Goal: Task Accomplishment & Management: Use online tool/utility

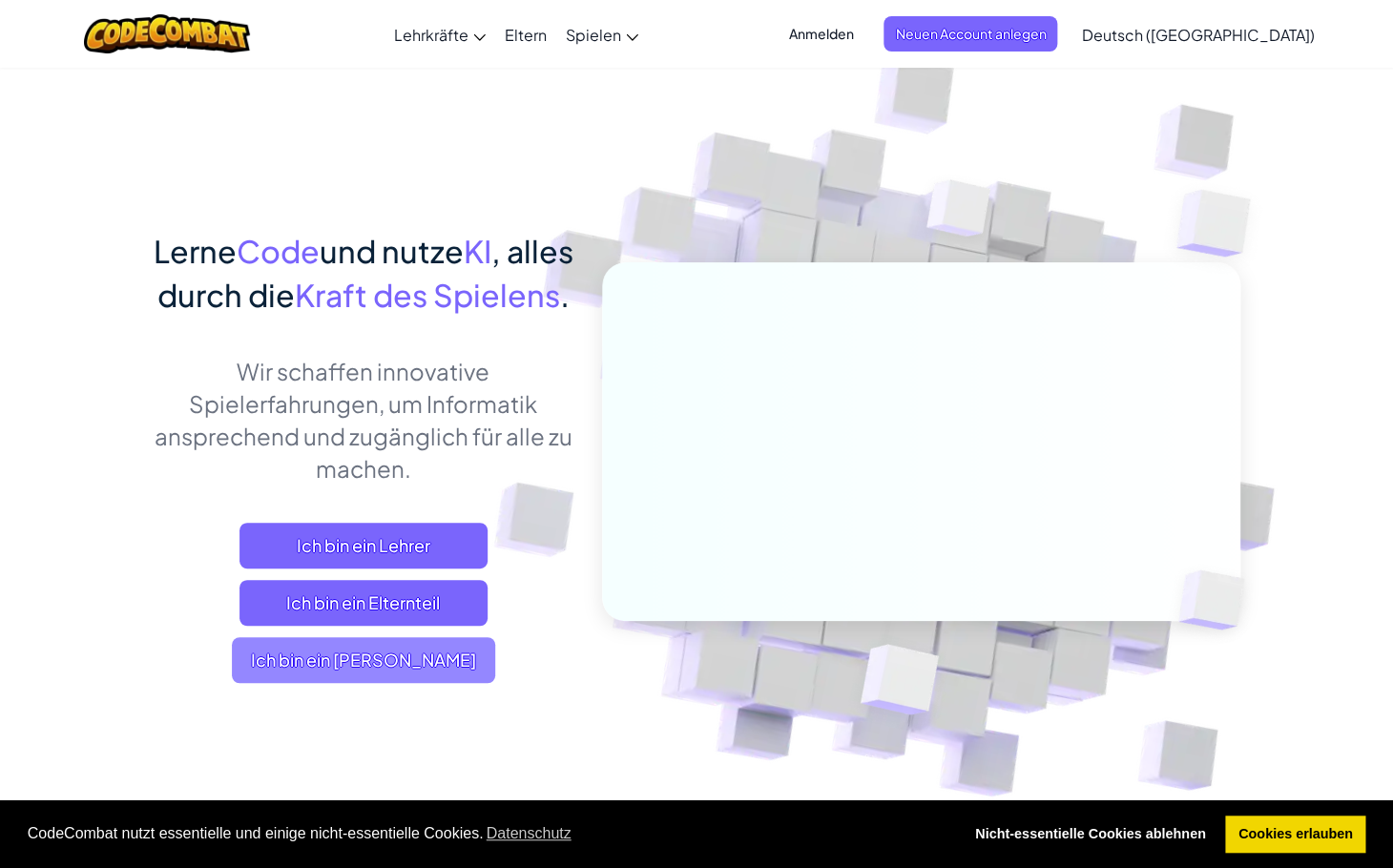
click at [433, 683] on span "Ich bin ein [PERSON_NAME]" at bounding box center [364, 660] width 264 height 46
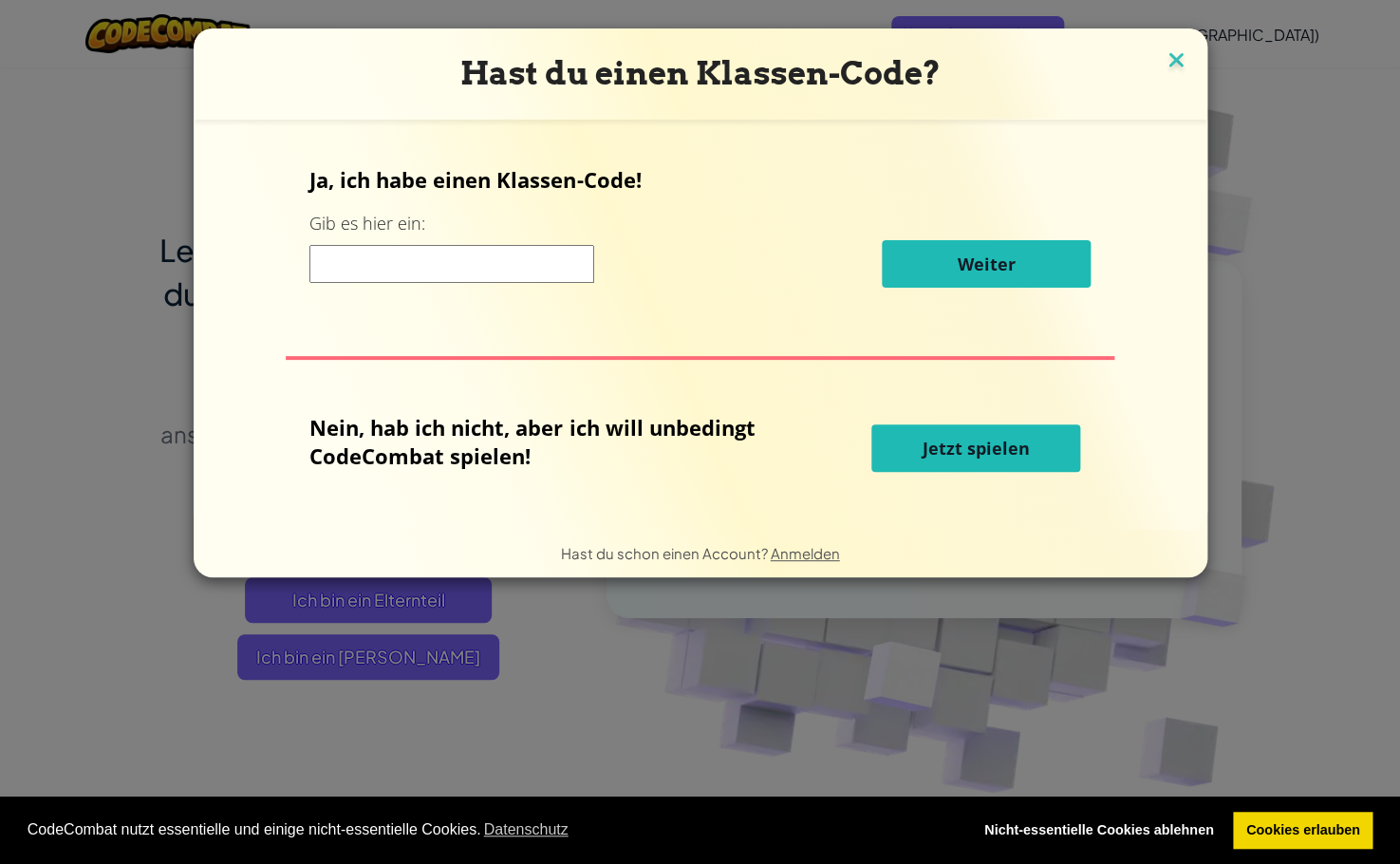
click at [1172, 61] on img at bounding box center [1176, 62] width 25 height 29
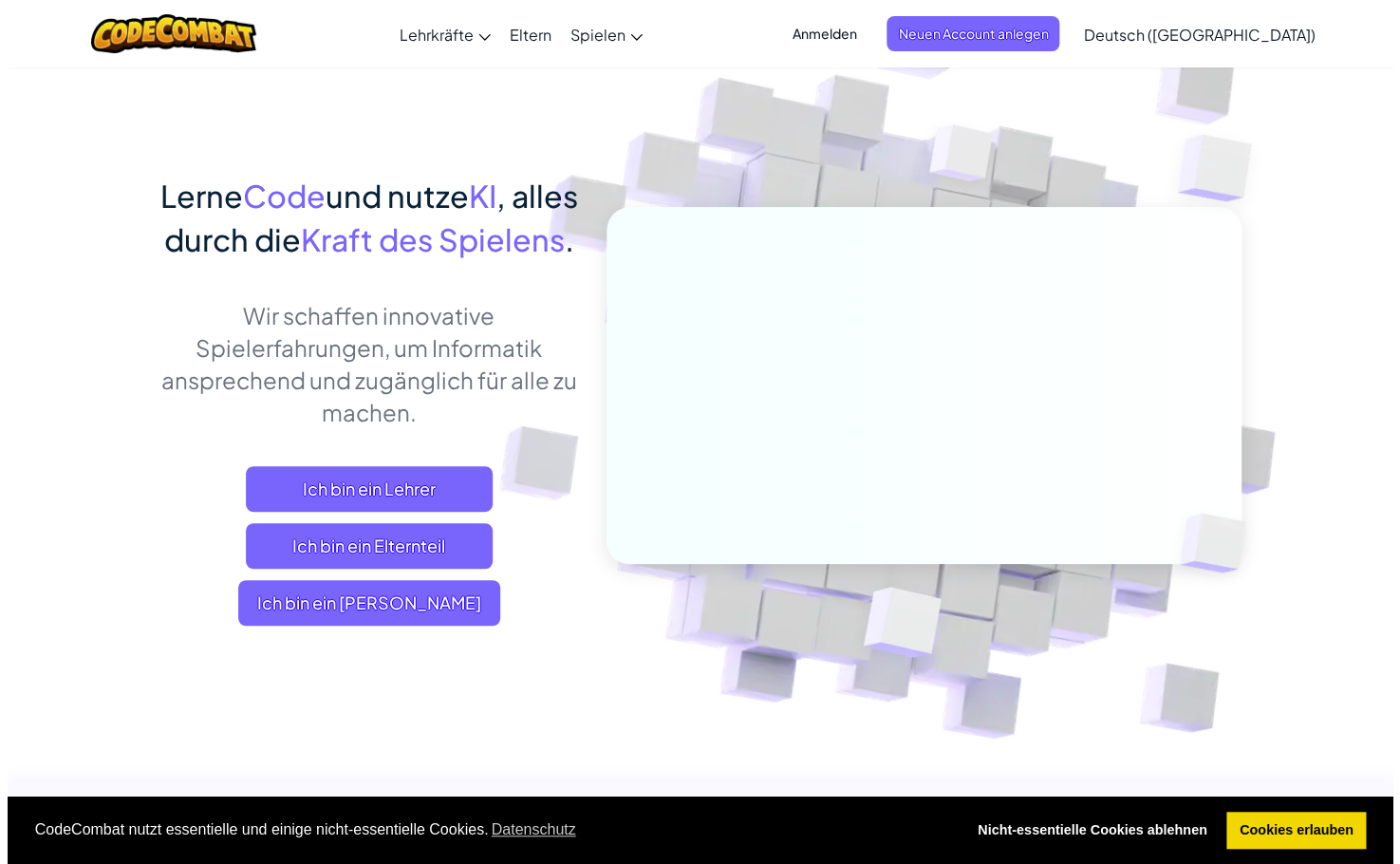
scroll to position [61, 0]
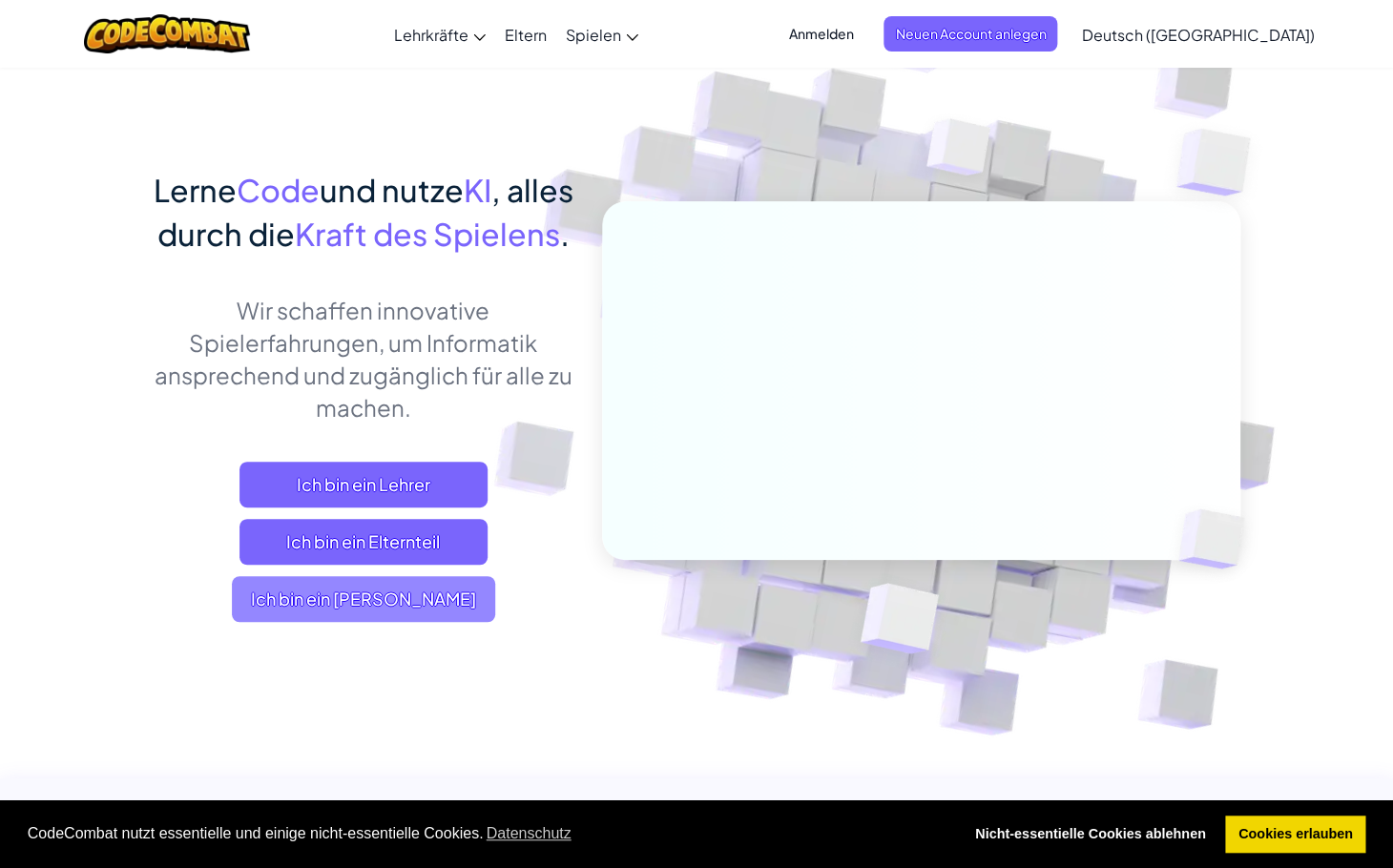
click at [390, 622] on span "Ich bin ein [PERSON_NAME]" at bounding box center [364, 599] width 264 height 46
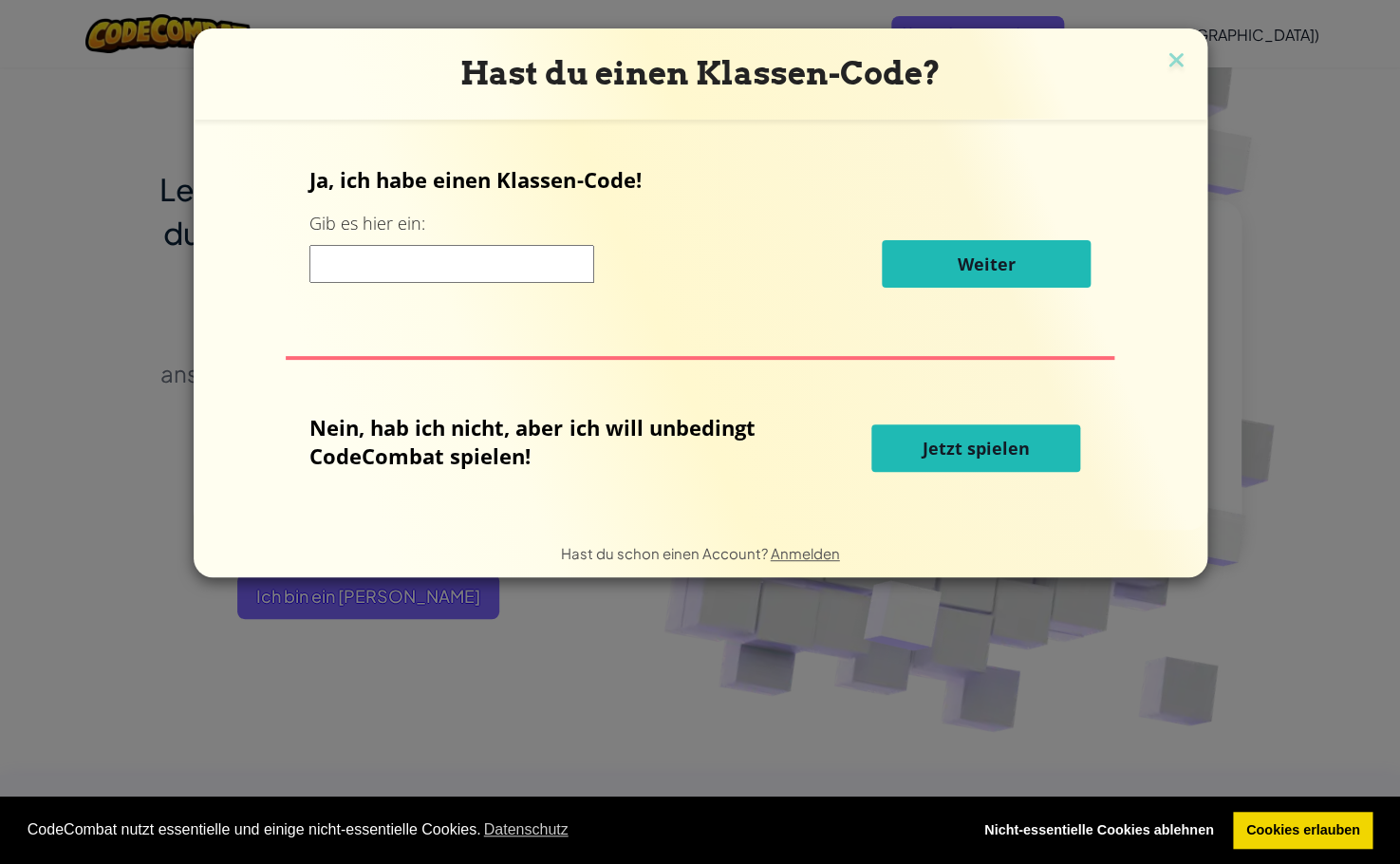
click at [934, 455] on span "Jetzt spielen" at bounding box center [976, 447] width 107 height 23
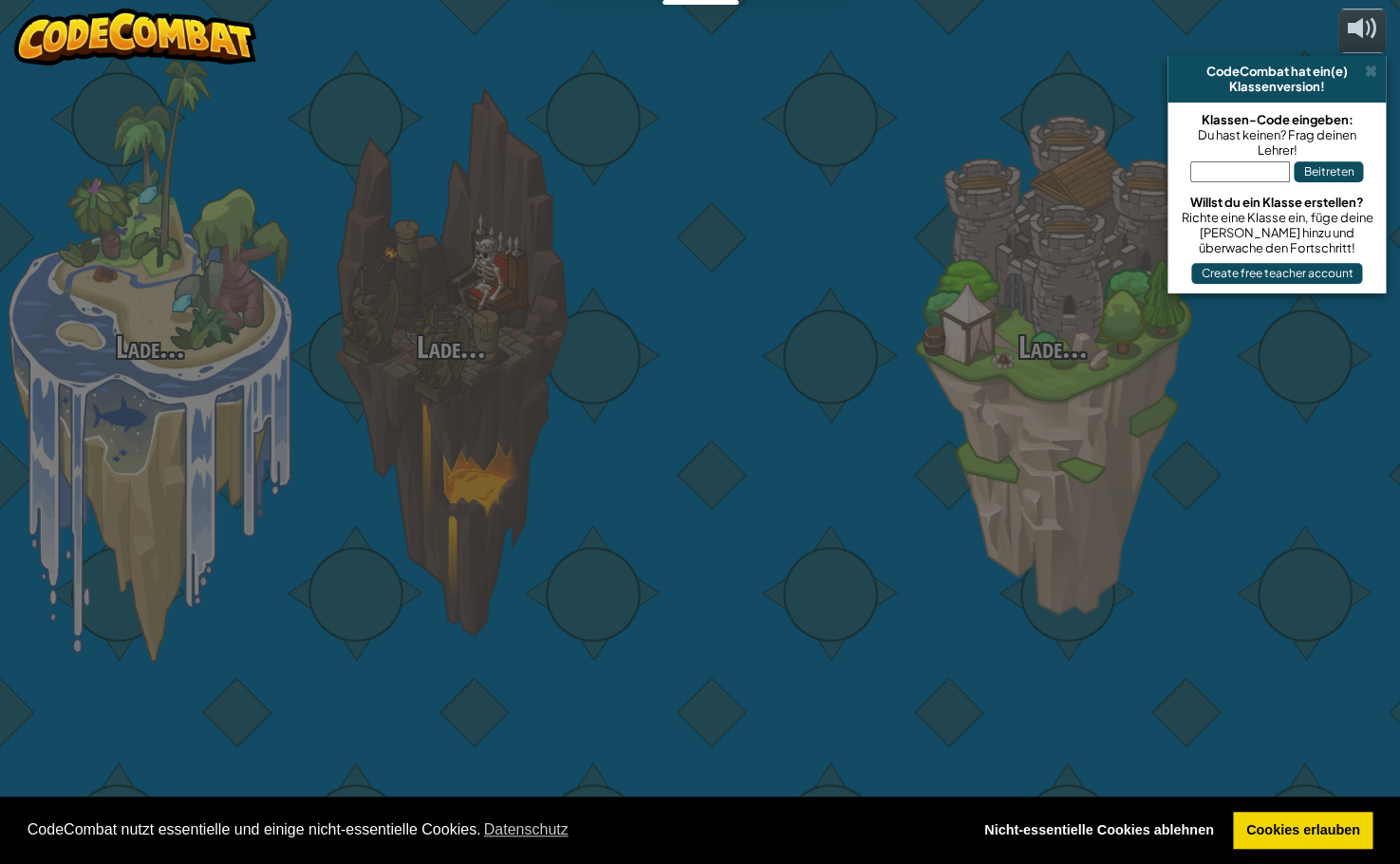
select select "de-DE"
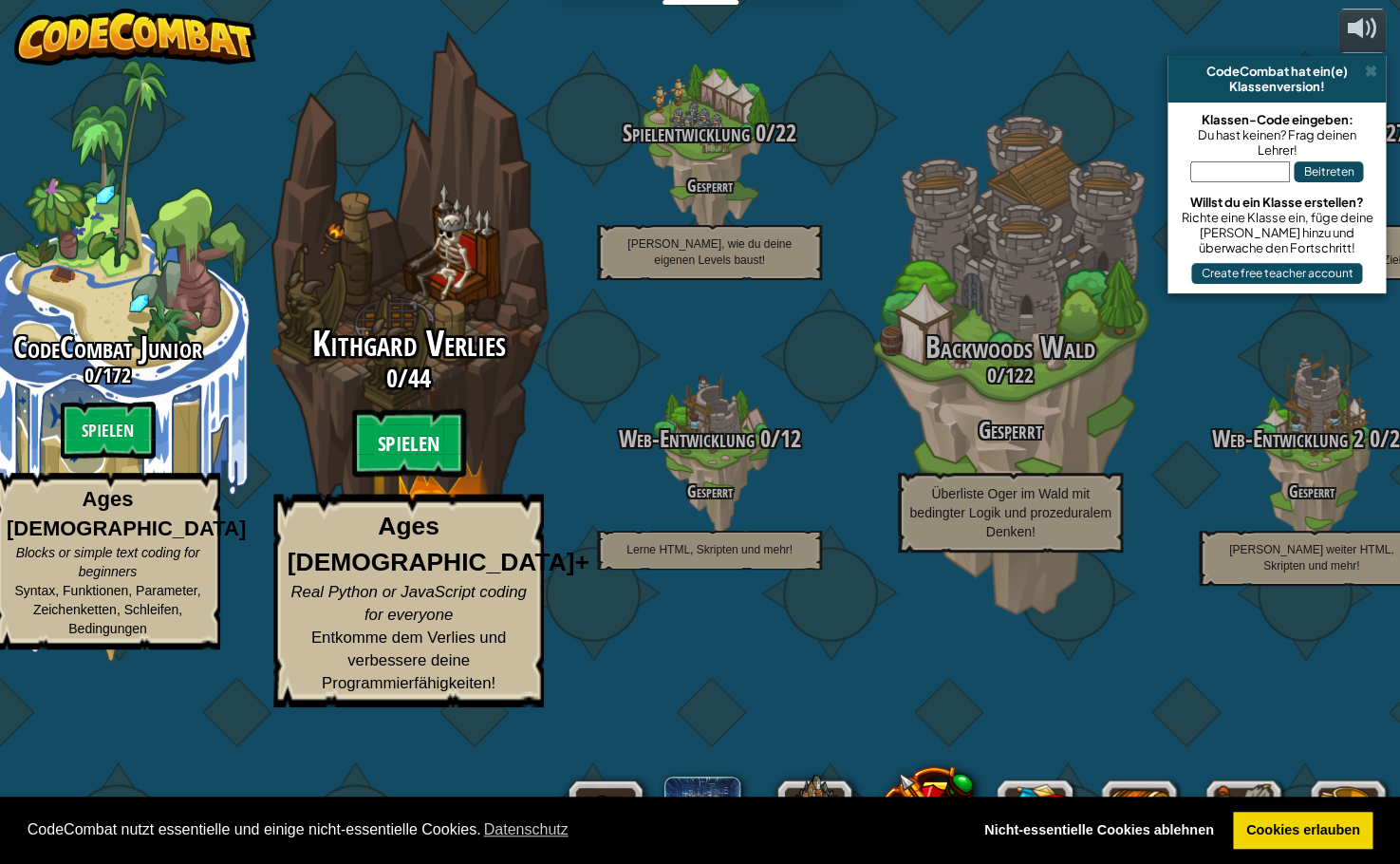
click at [414, 477] on btn "Spielen" at bounding box center [409, 443] width 114 height 69
select select "de-DE"
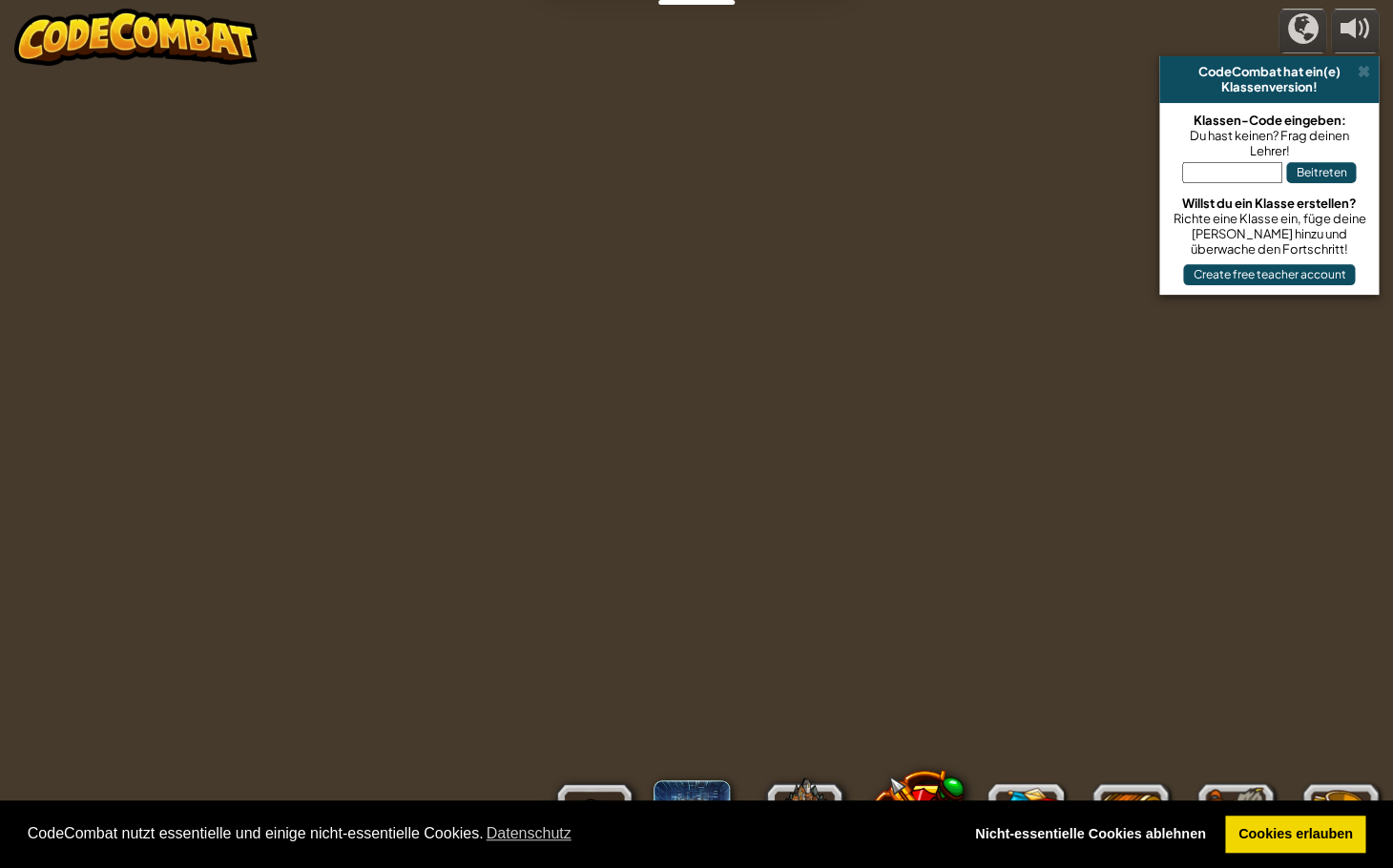
select select "de-DE"
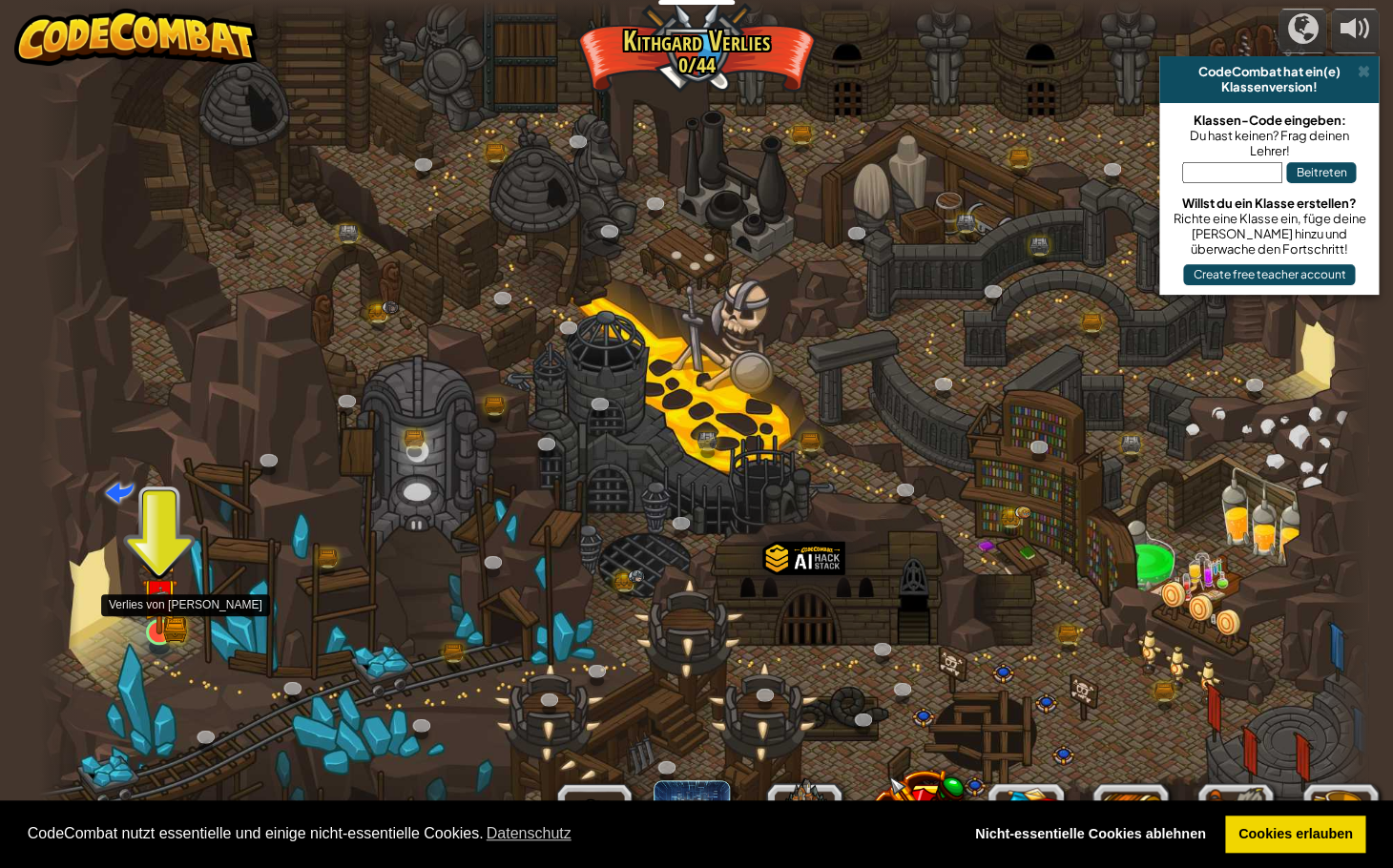
click at [163, 597] on img at bounding box center [159, 595] width 21 height 21
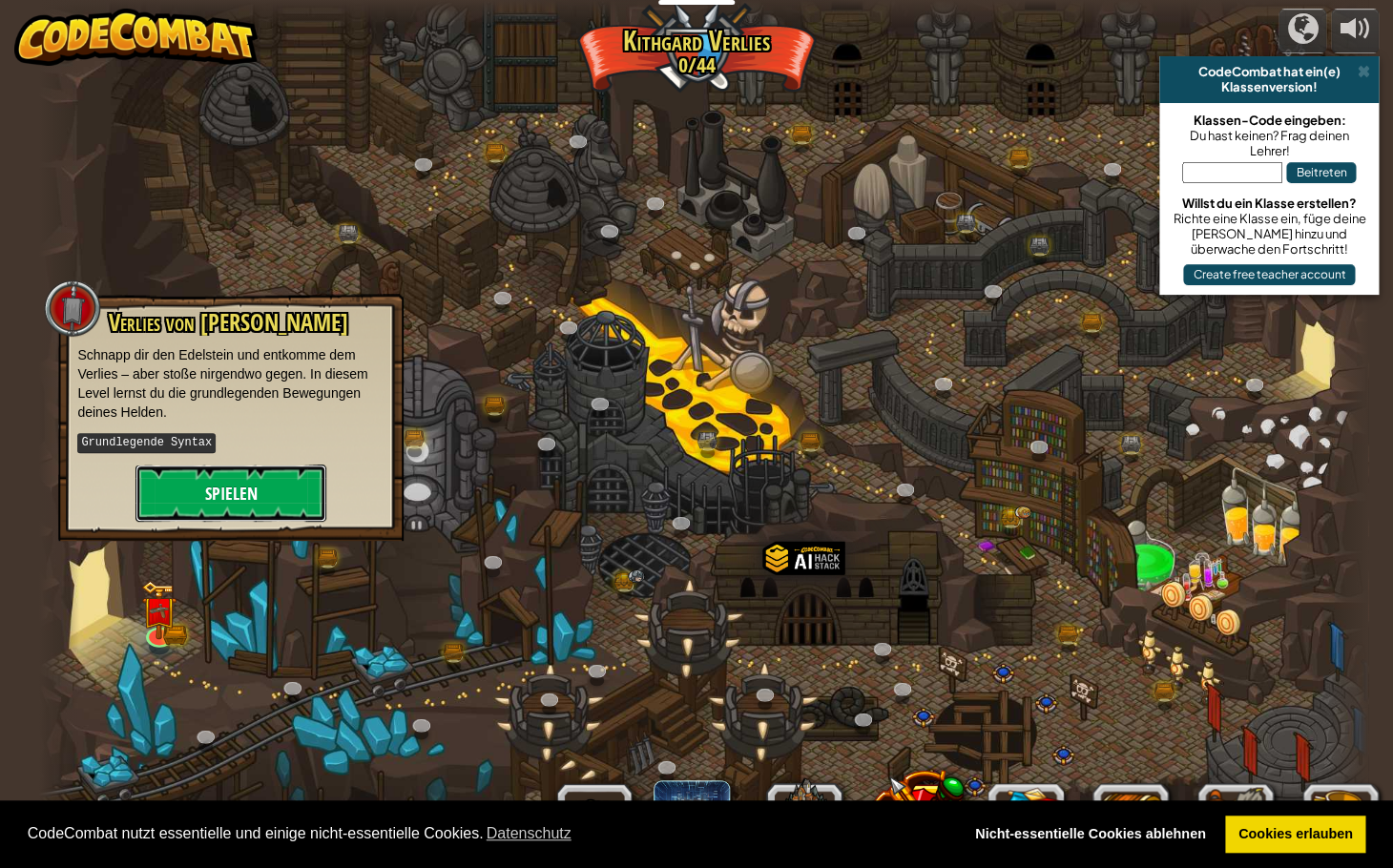
click at [257, 491] on button "Spielen" at bounding box center [231, 492] width 191 height 57
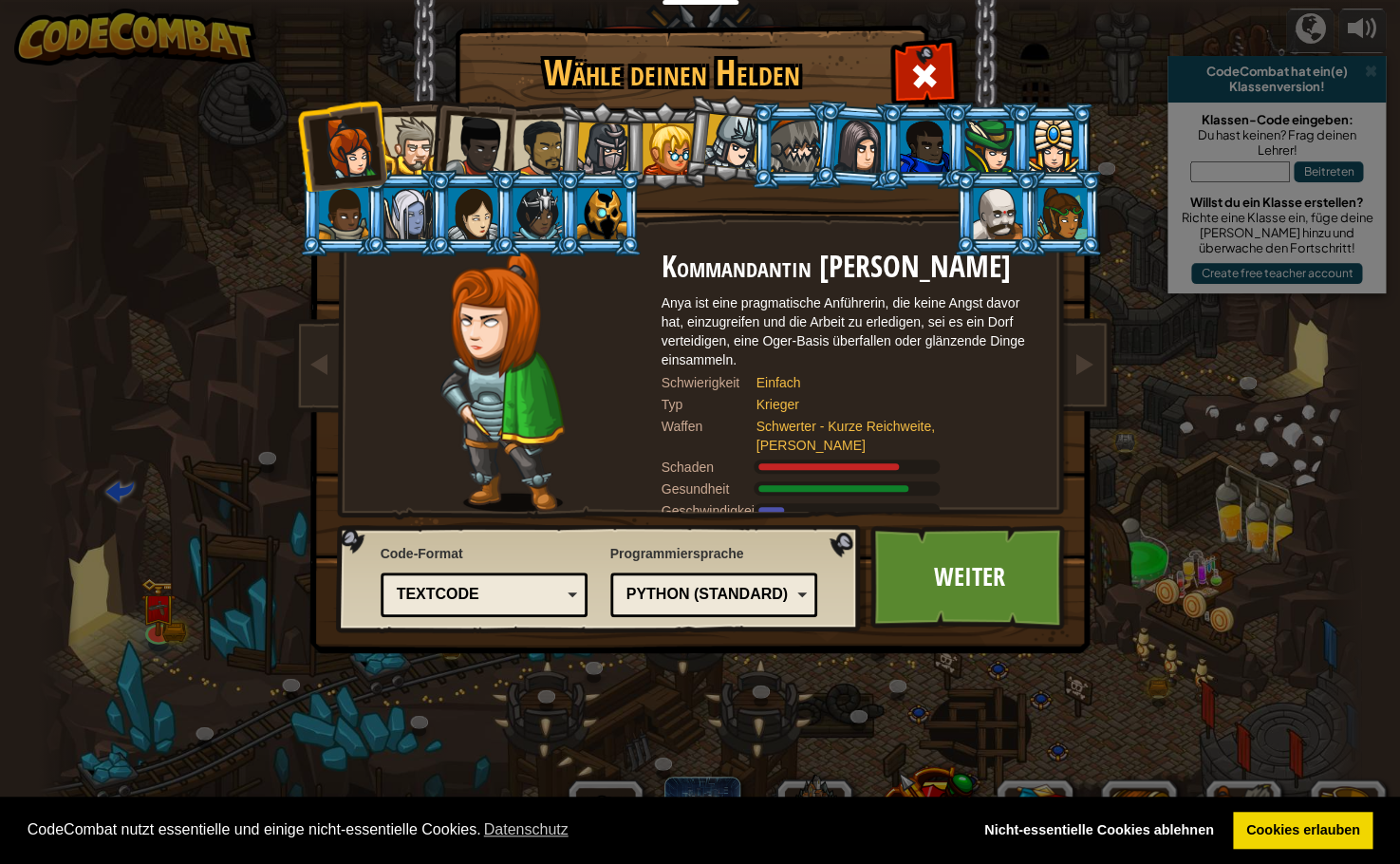
click at [596, 208] on div at bounding box center [603, 214] width 50 height 52
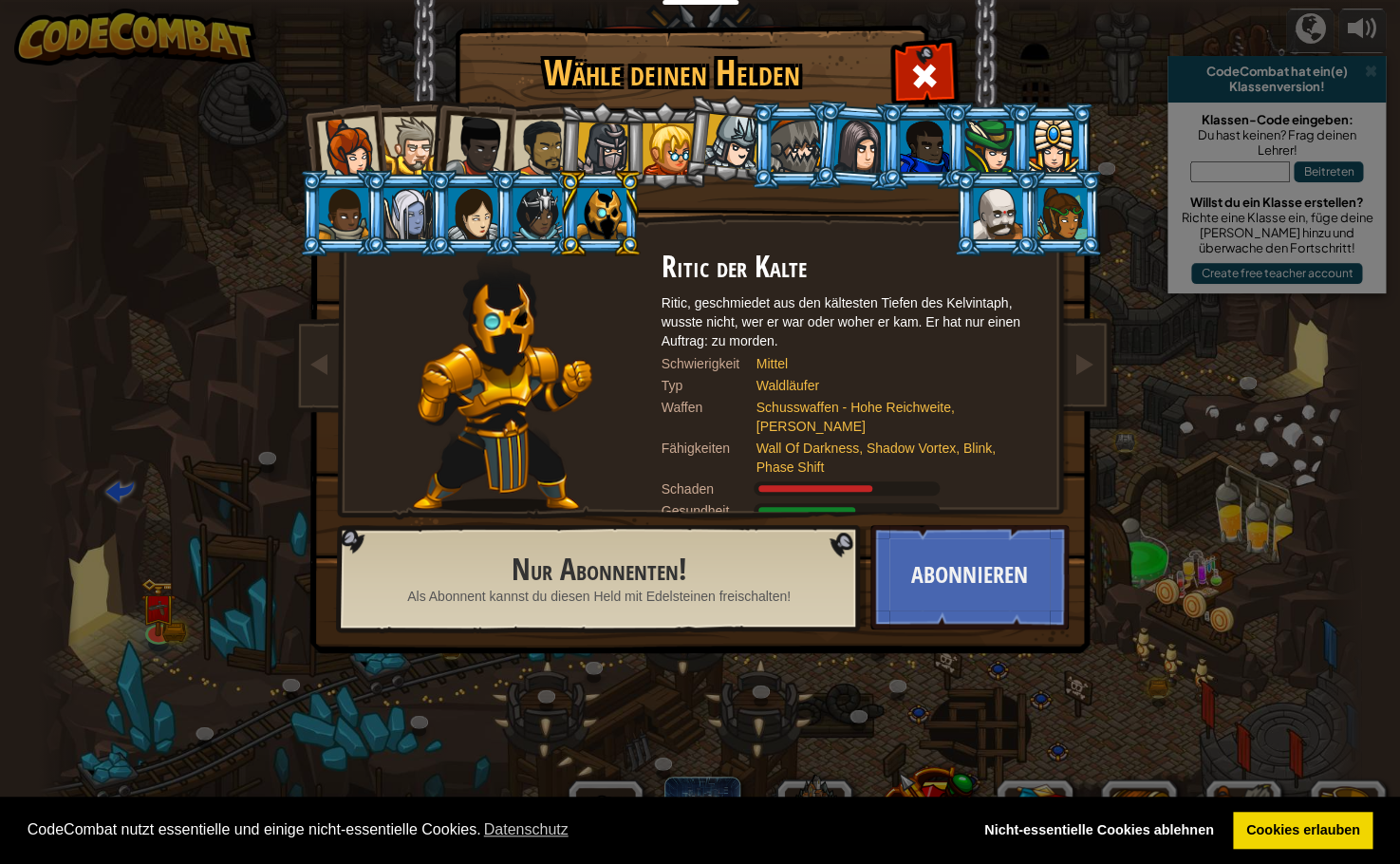
click at [350, 146] on div at bounding box center [347, 147] width 63 height 63
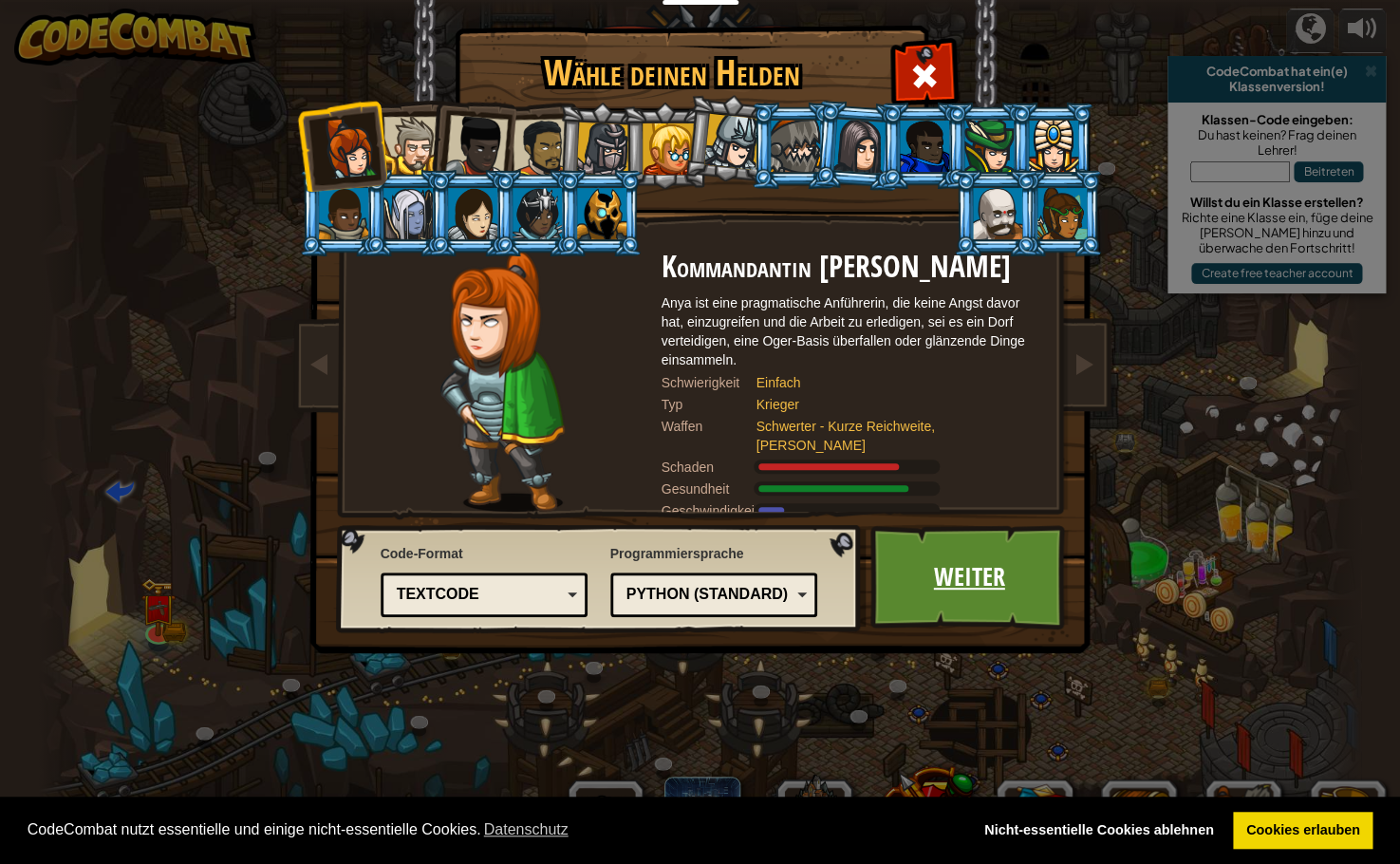
click at [962, 598] on link "Weiter" at bounding box center [970, 577] width 199 height 104
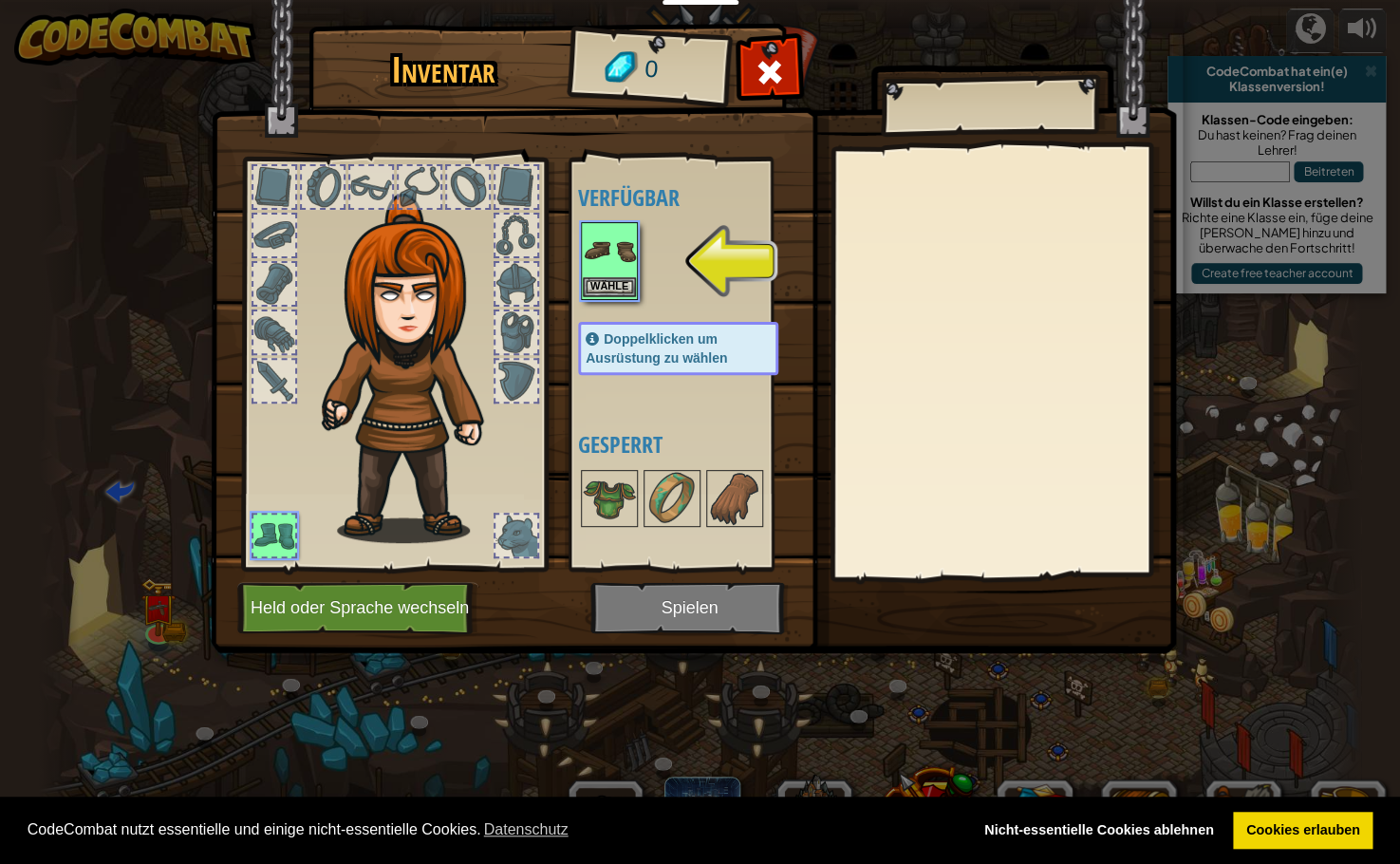
click at [612, 269] on img at bounding box center [609, 250] width 53 height 53
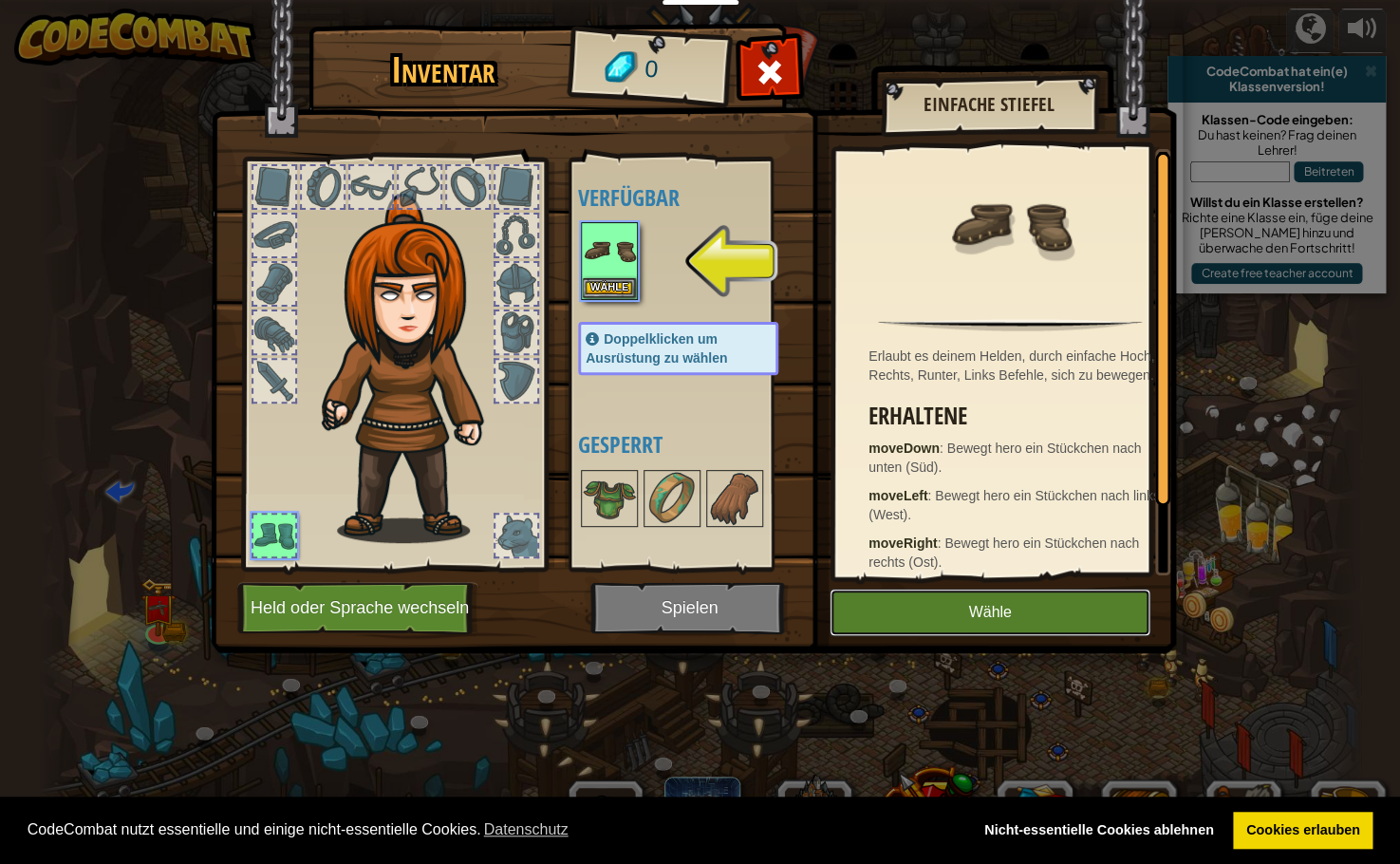
click at [990, 603] on button "Wähle" at bounding box center [990, 612] width 321 height 48
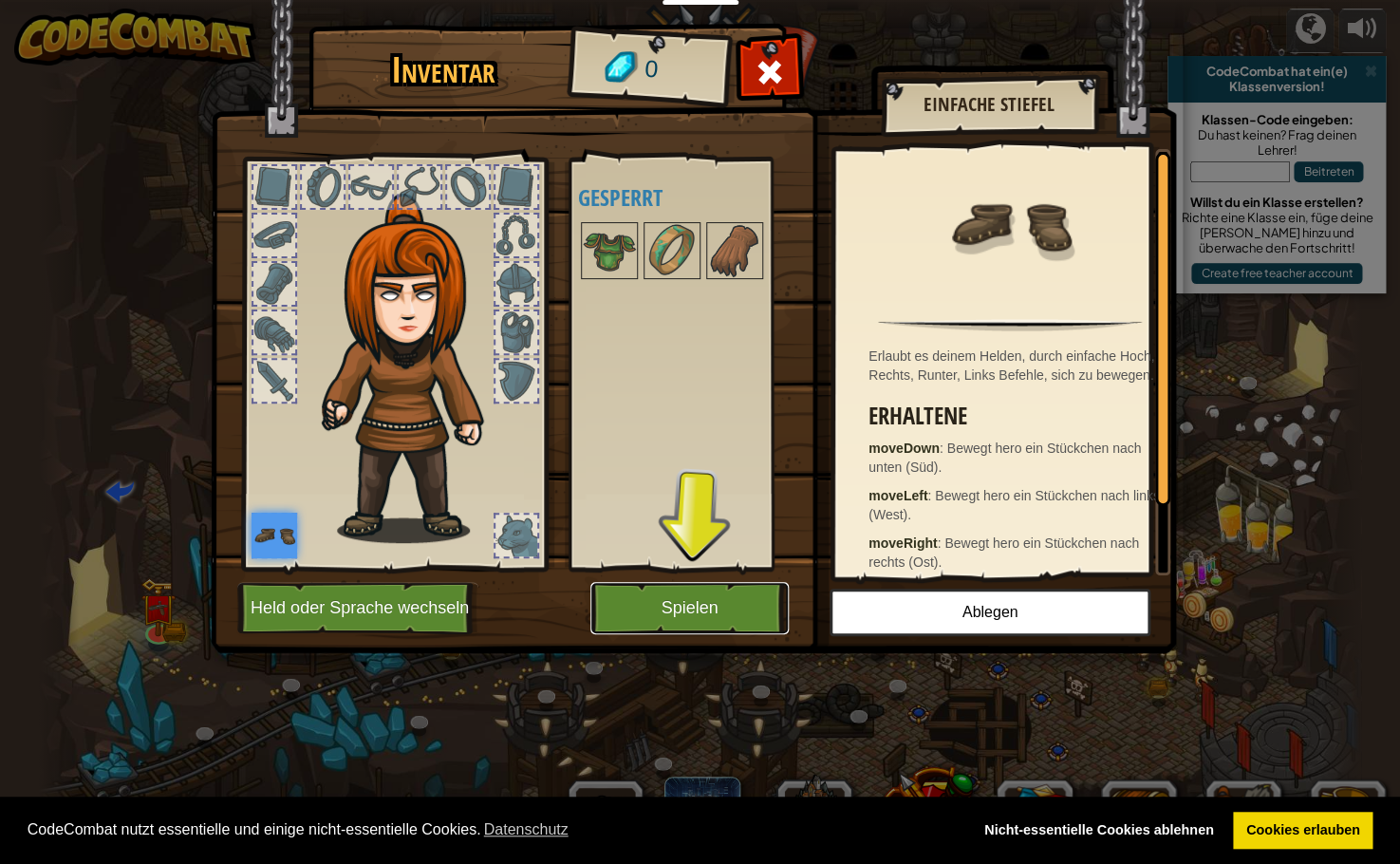
click at [732, 606] on button "Spielen" at bounding box center [690, 607] width 199 height 53
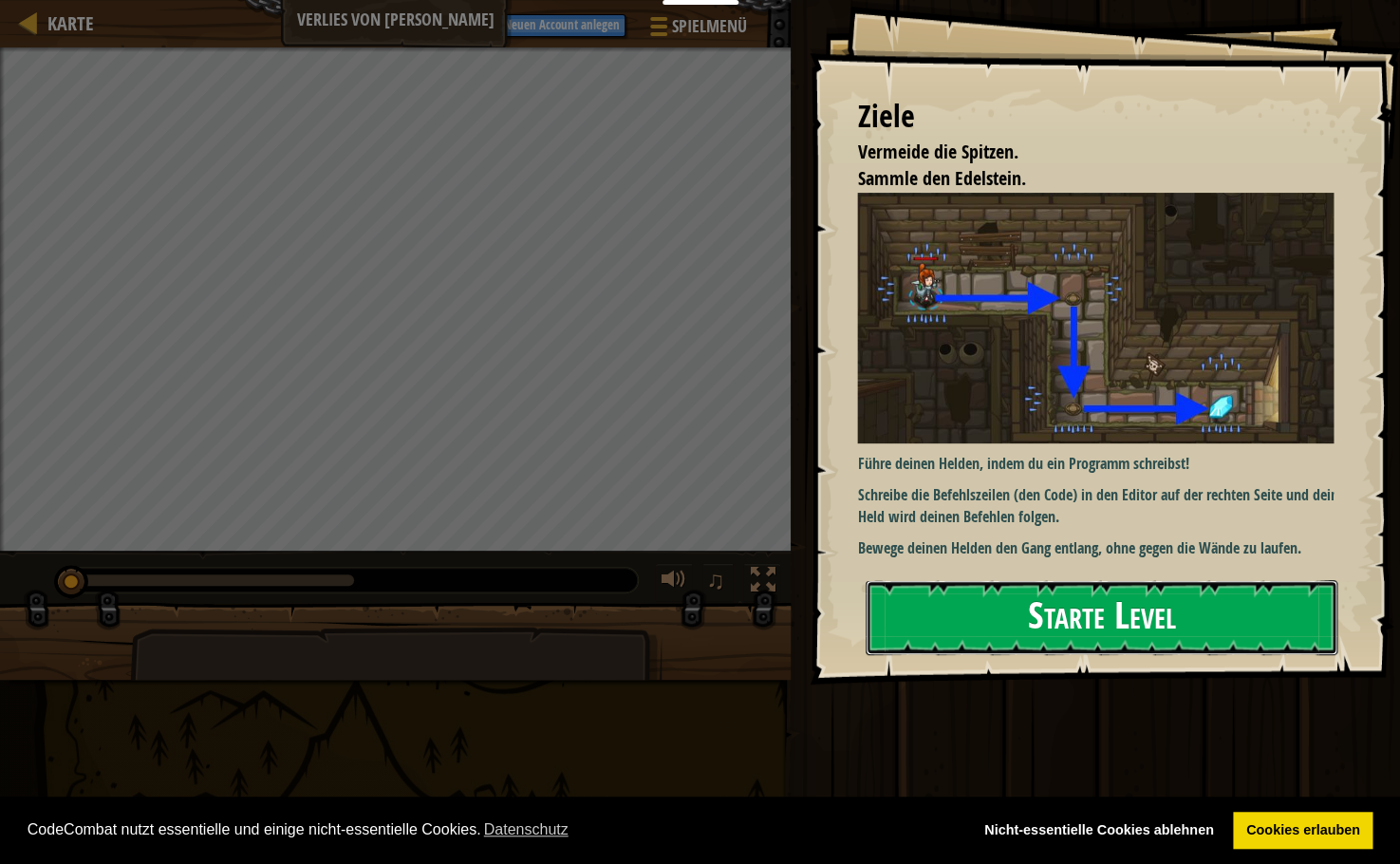
click at [1105, 615] on button "Starte Level" at bounding box center [1102, 616] width 472 height 75
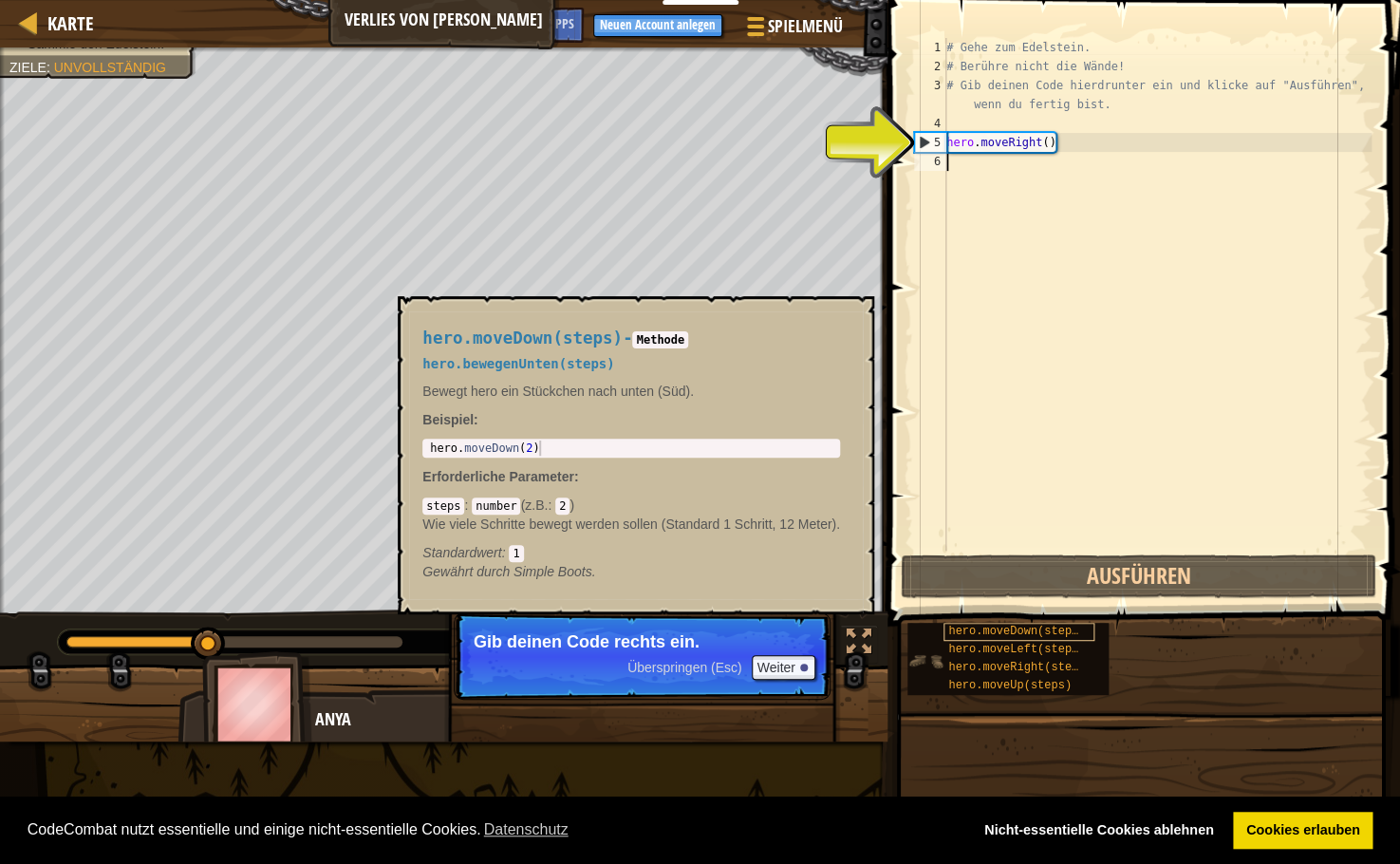
click at [1048, 630] on span "hero.moveDown(steps)" at bounding box center [1017, 630] width 137 height 13
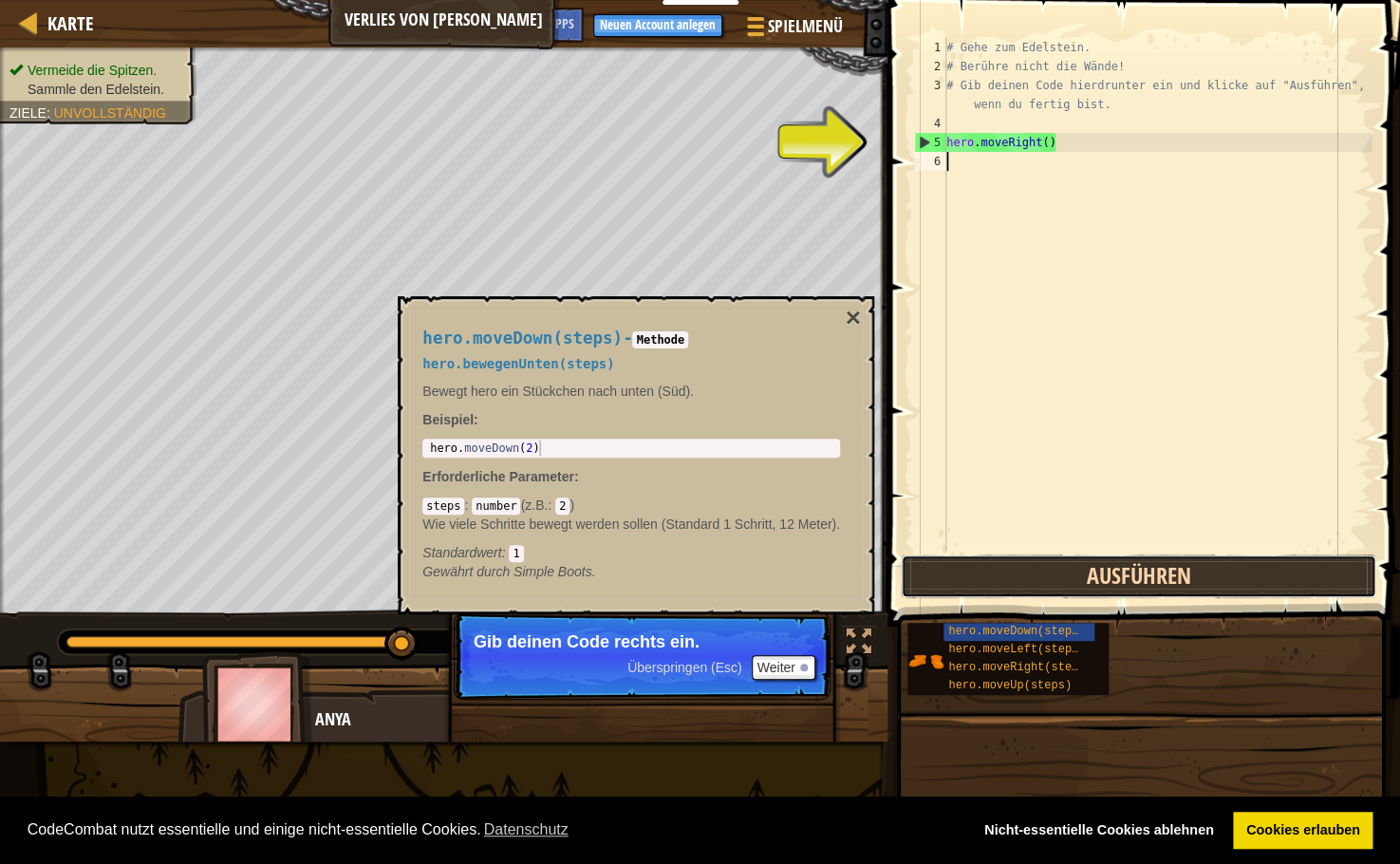
click at [1141, 581] on button "Ausführen" at bounding box center [1138, 577] width 475 height 44
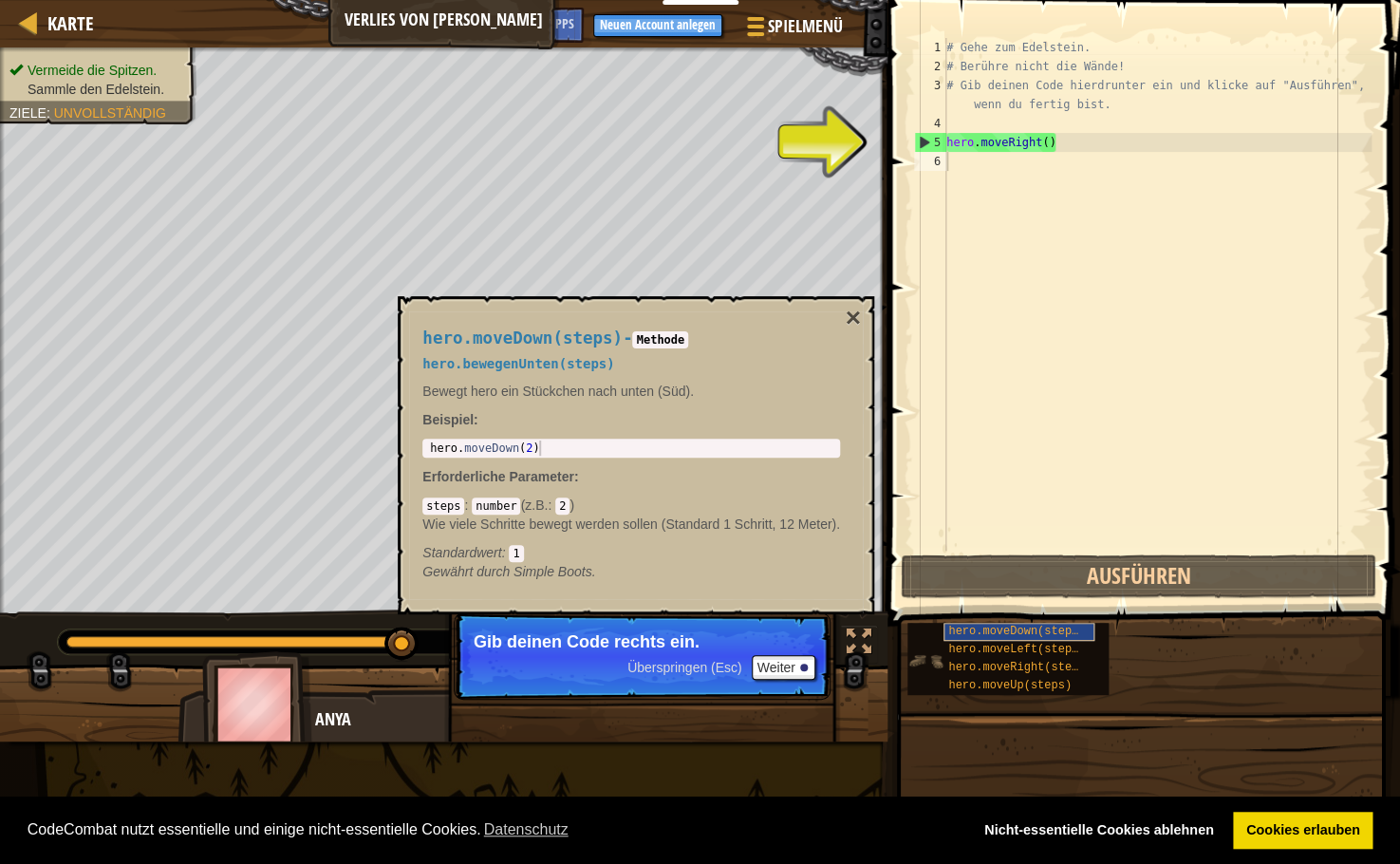
click at [1040, 633] on span "hero.moveDown(steps)" at bounding box center [1017, 630] width 137 height 13
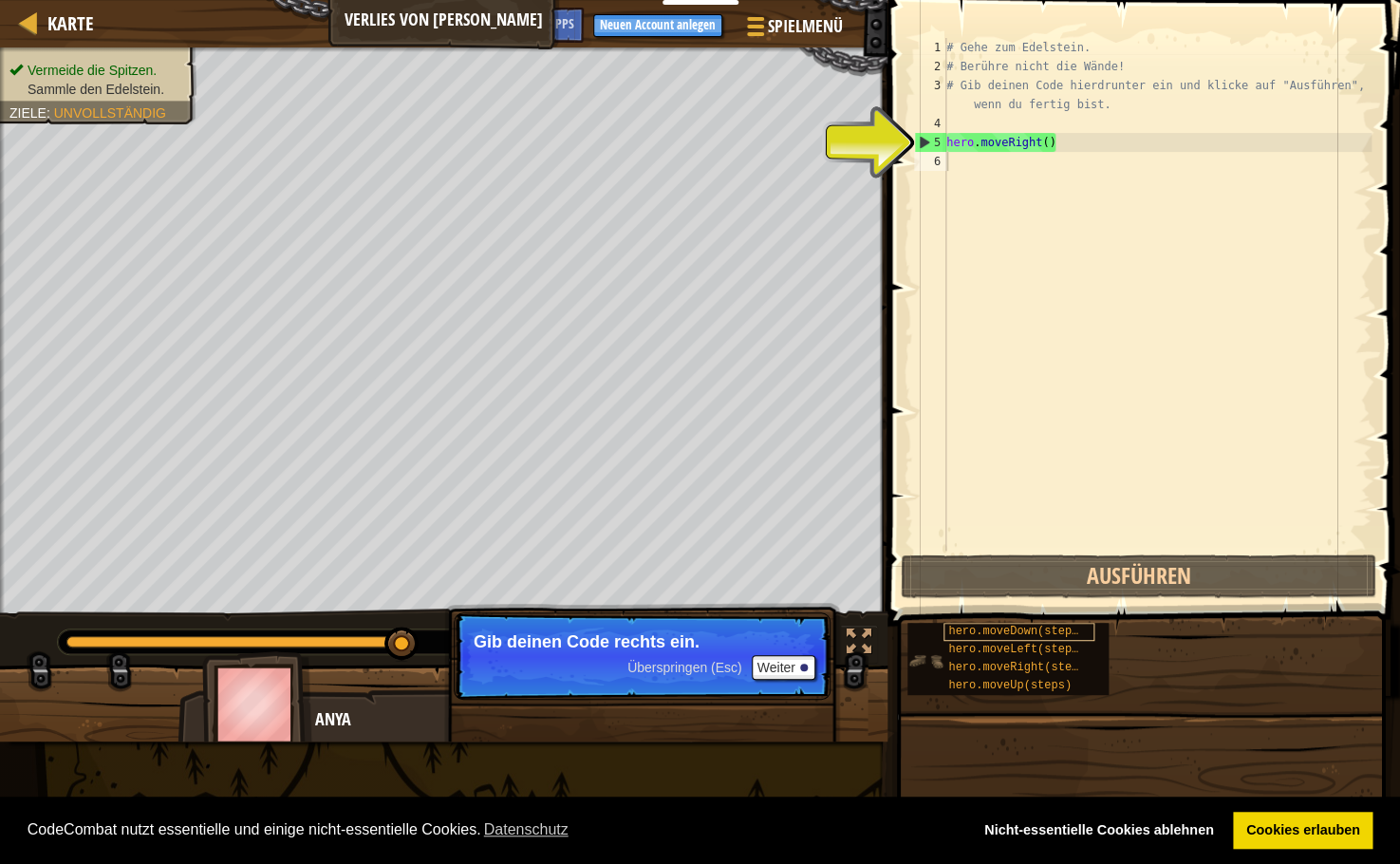
click at [1040, 633] on span "hero.moveDown(steps)" at bounding box center [1017, 630] width 137 height 13
drag, startPoint x: 1040, startPoint y: 633, endPoint x: 1083, endPoint y: 272, distance: 363.6
click at [1083, 622] on div "hero.moveDown(steps)" at bounding box center [1019, 631] width 151 height 18
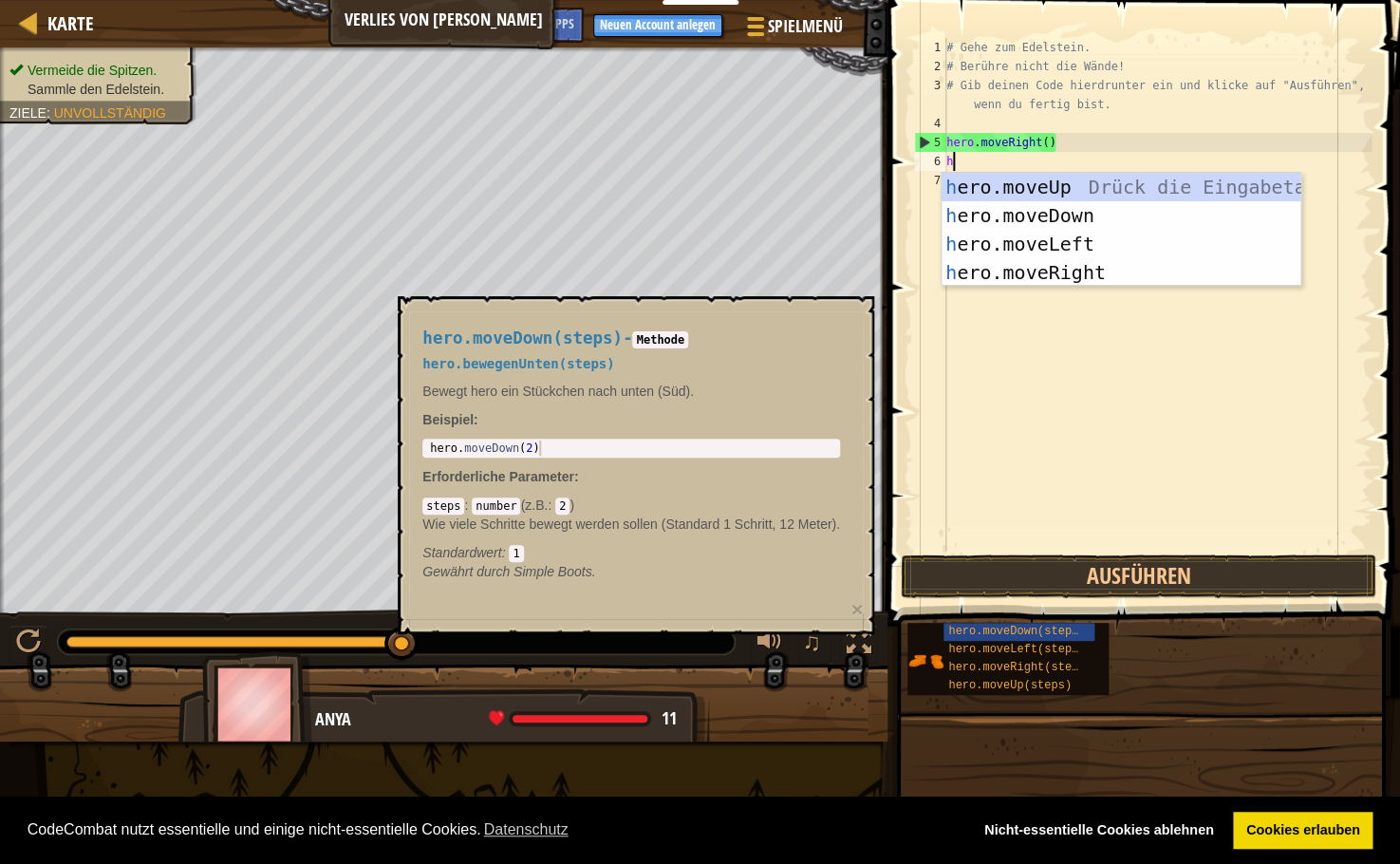
scroll to position [9, 0]
type textarea "hero"
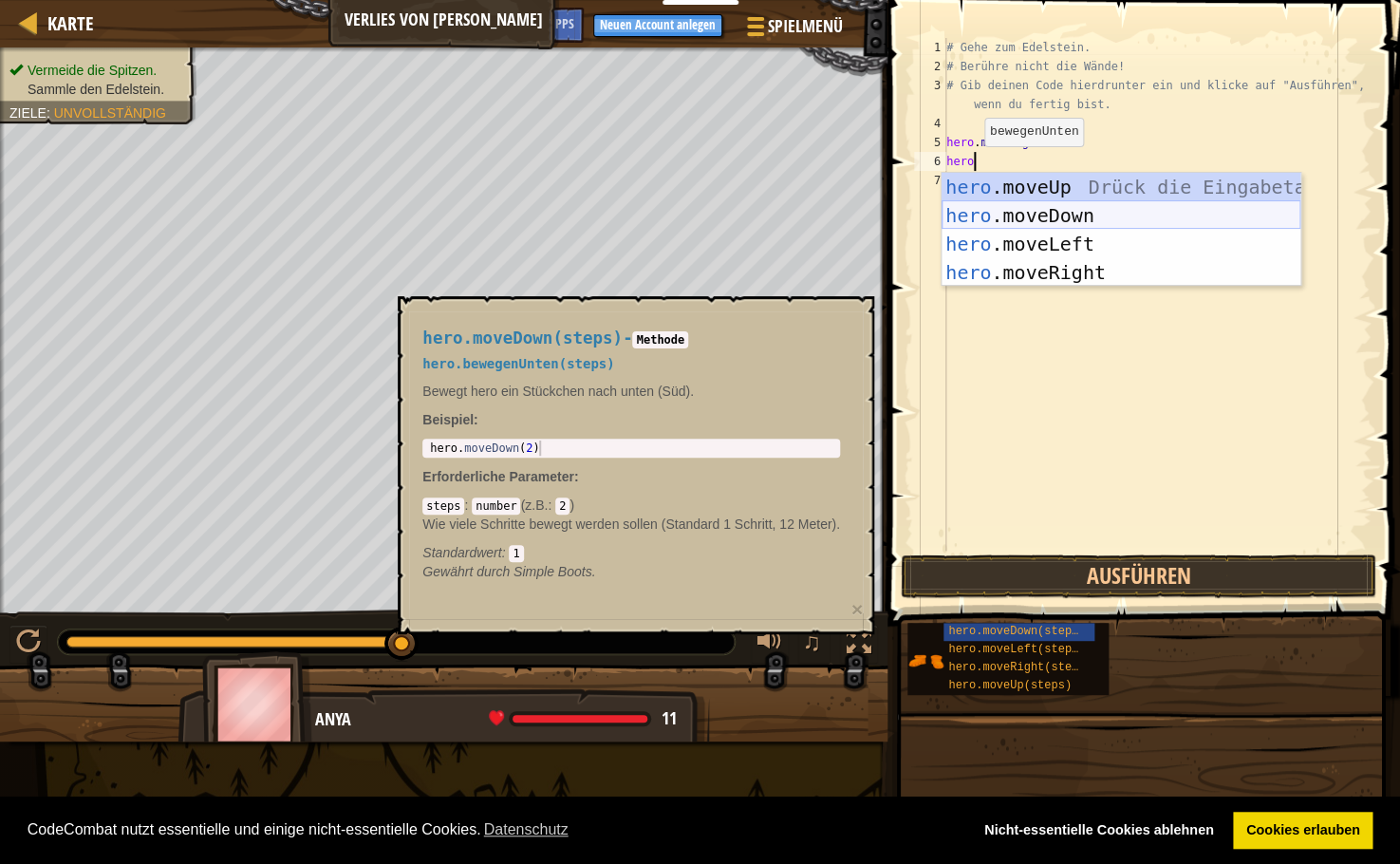
click at [1045, 211] on div "hero .moveUp Drück die Eingabetaste hero .moveDown Drück die Eingabetaste hero …" at bounding box center [1121, 259] width 359 height 171
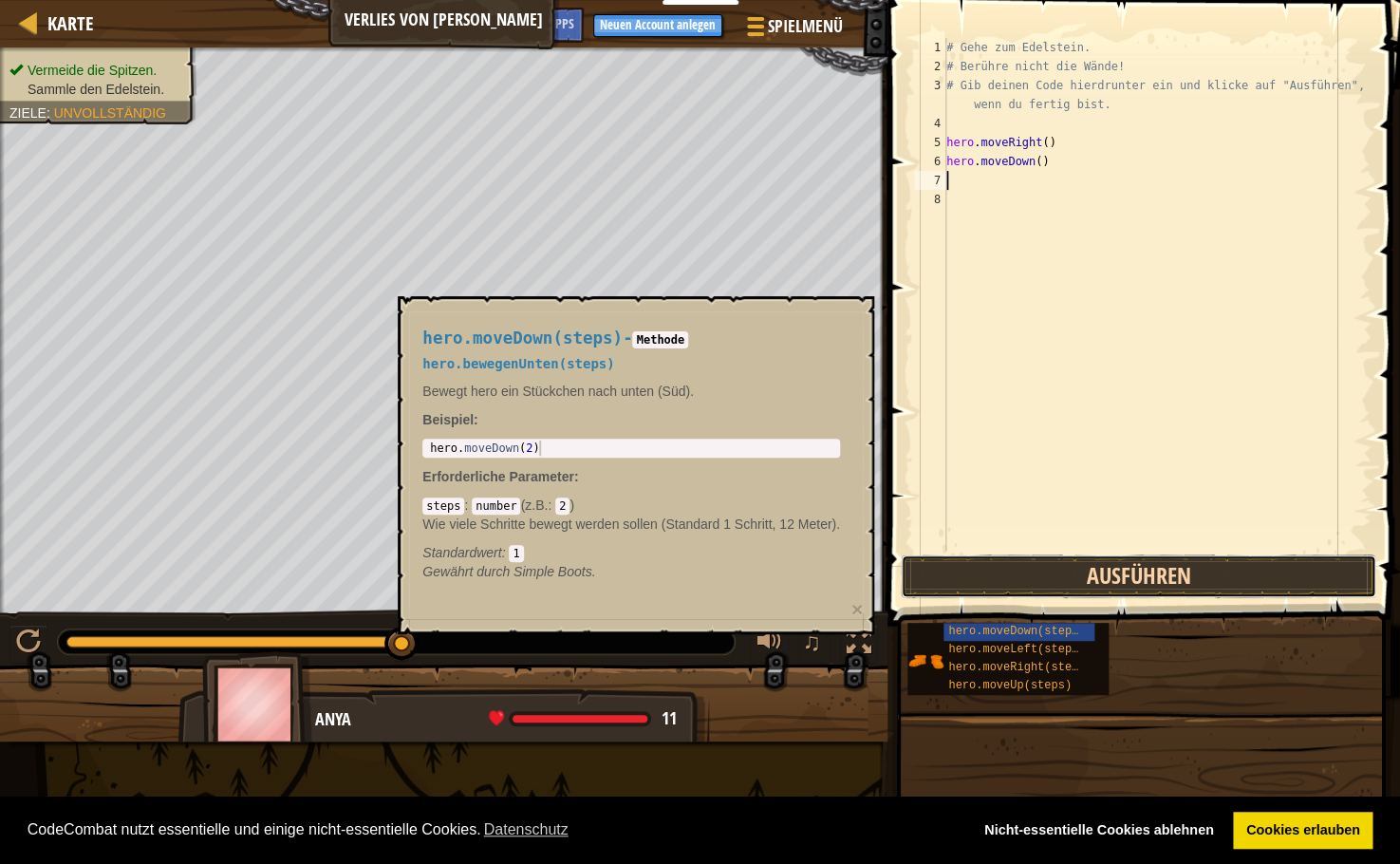
click at [1104, 578] on button "Ausführen" at bounding box center [1138, 577] width 475 height 44
